Goal: Find specific page/section: Find specific page/section

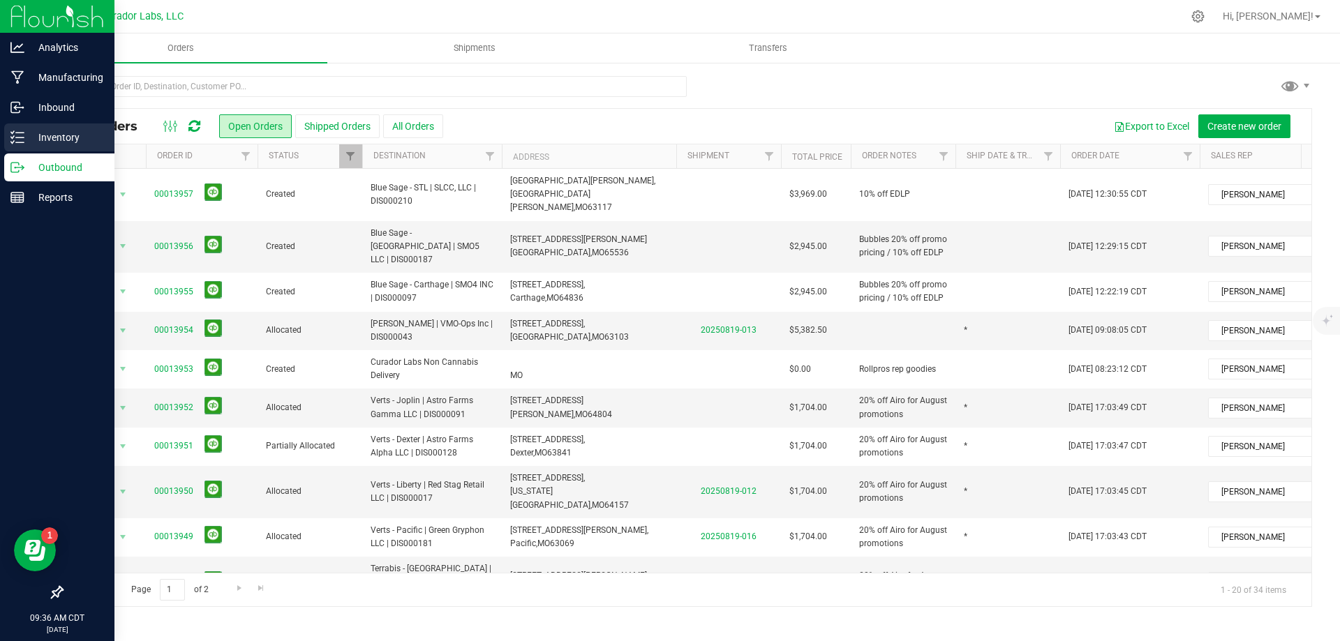
click at [14, 134] on icon at bounding box center [17, 138] width 14 height 14
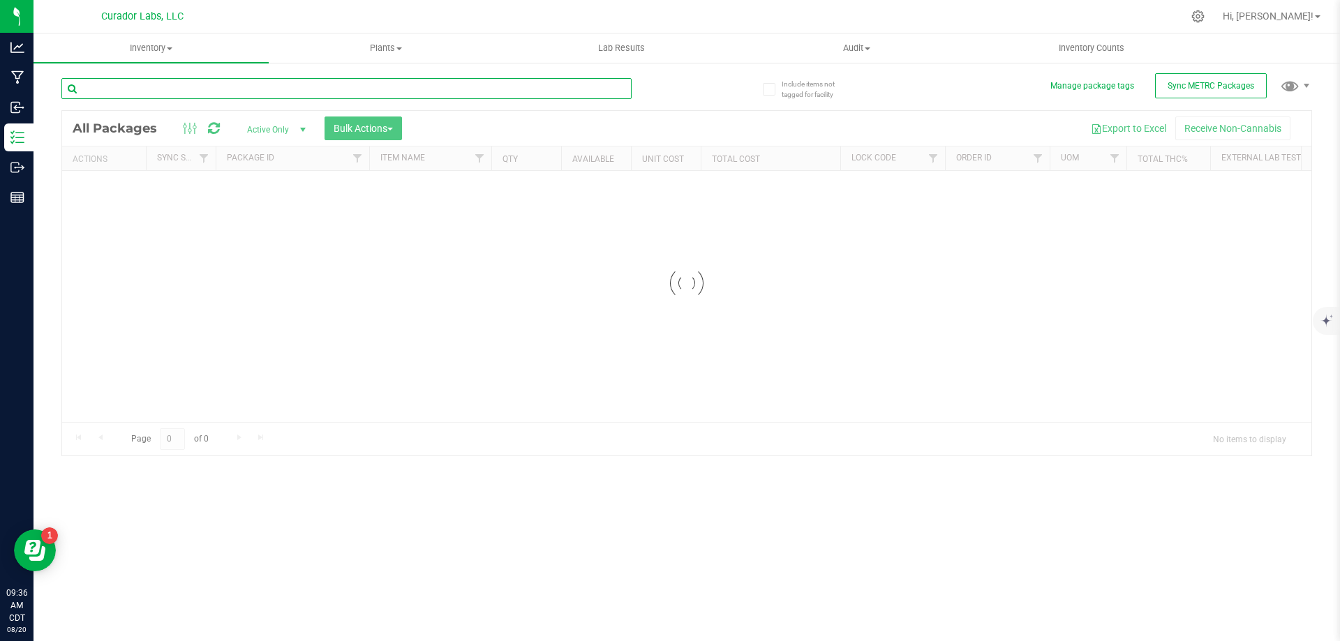
click at [339, 91] on input "text" at bounding box center [346, 88] width 570 height 21
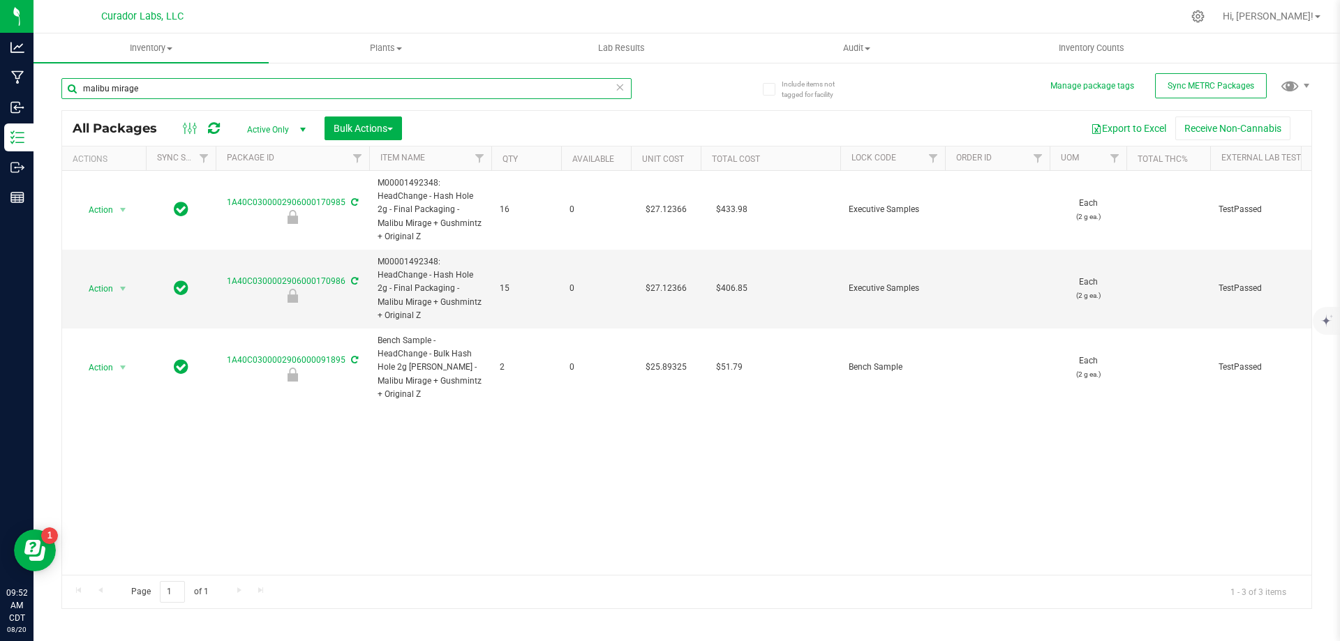
drag, startPoint x: 166, startPoint y: 84, endPoint x: 73, endPoint y: 103, distance: 94.7
click at [73, 103] on div "malibu mirage" at bounding box center [346, 94] width 570 height 32
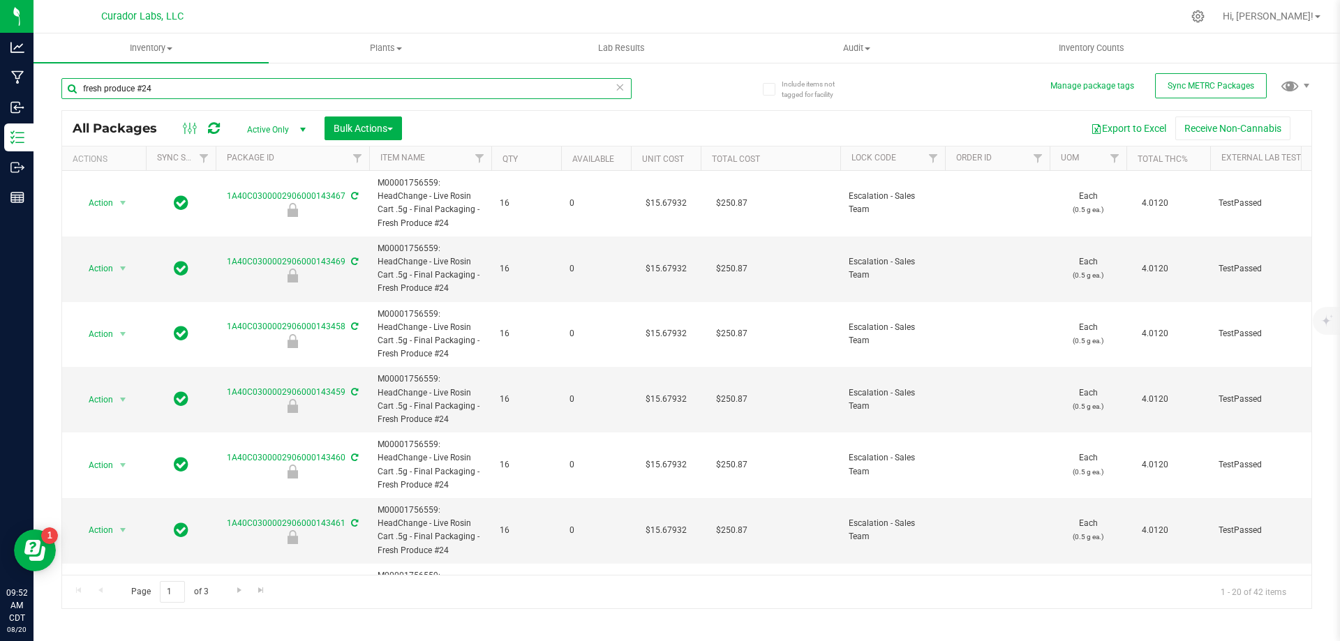
type input "fresh produce #24"
click at [542, 163] on th "Qty" at bounding box center [526, 159] width 70 height 24
